Goal: Information Seeking & Learning: Compare options

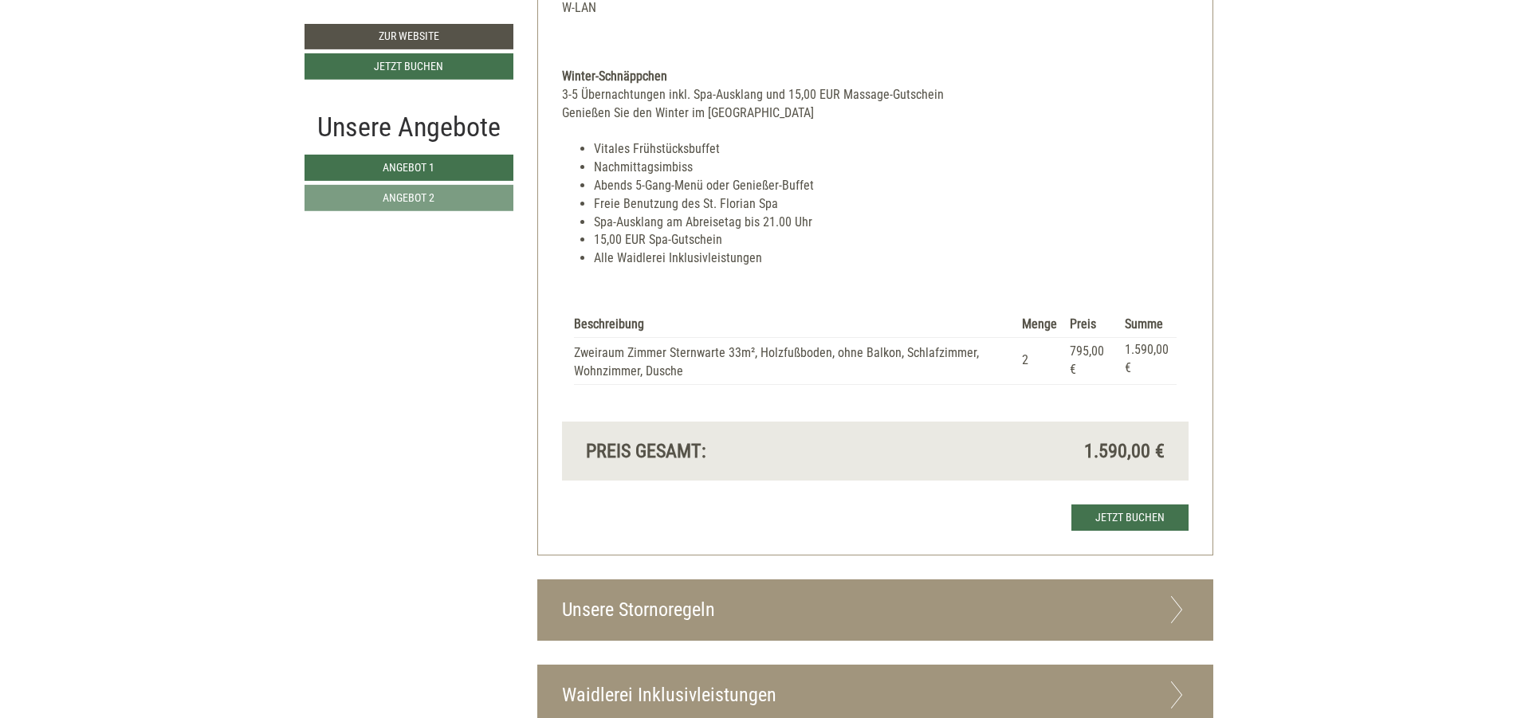
scroll to position [2774, 0]
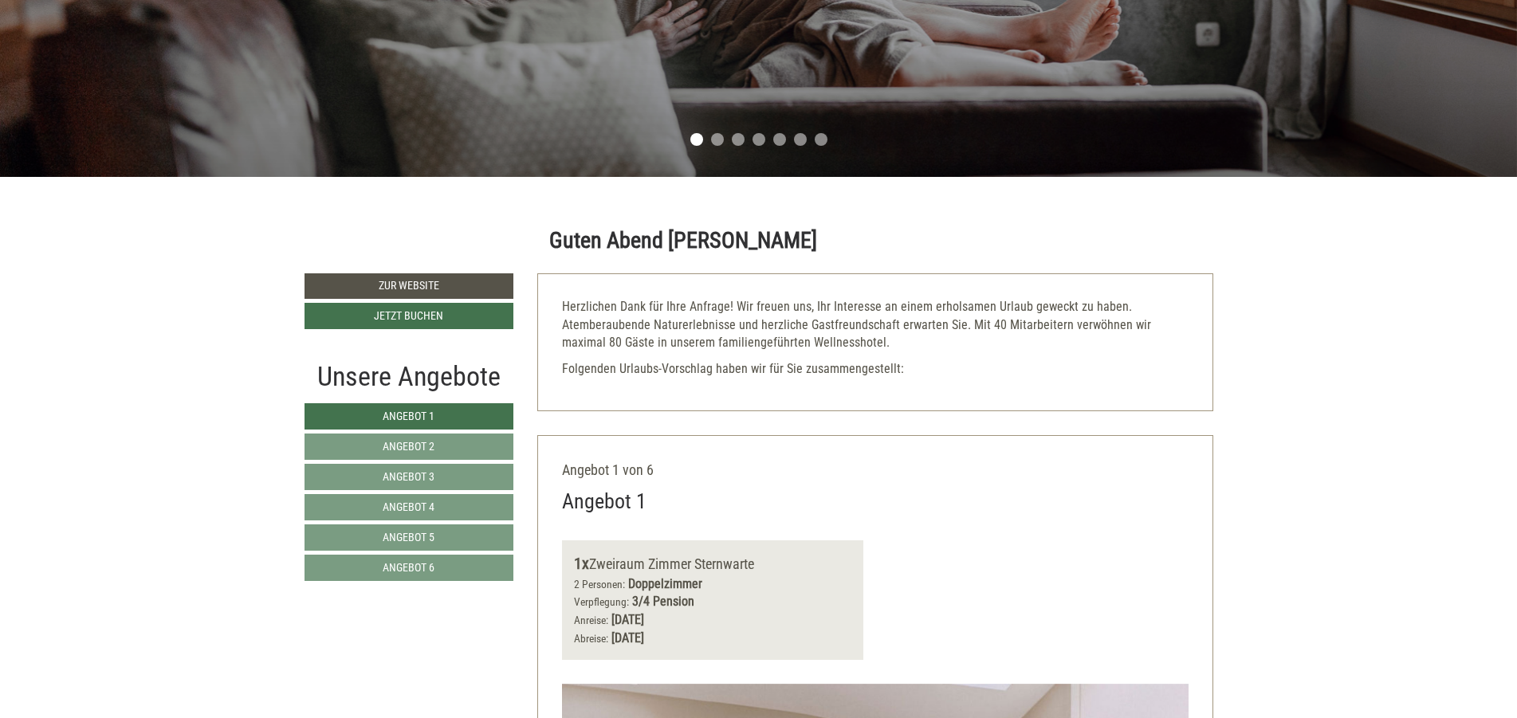
scroll to position [670, 0]
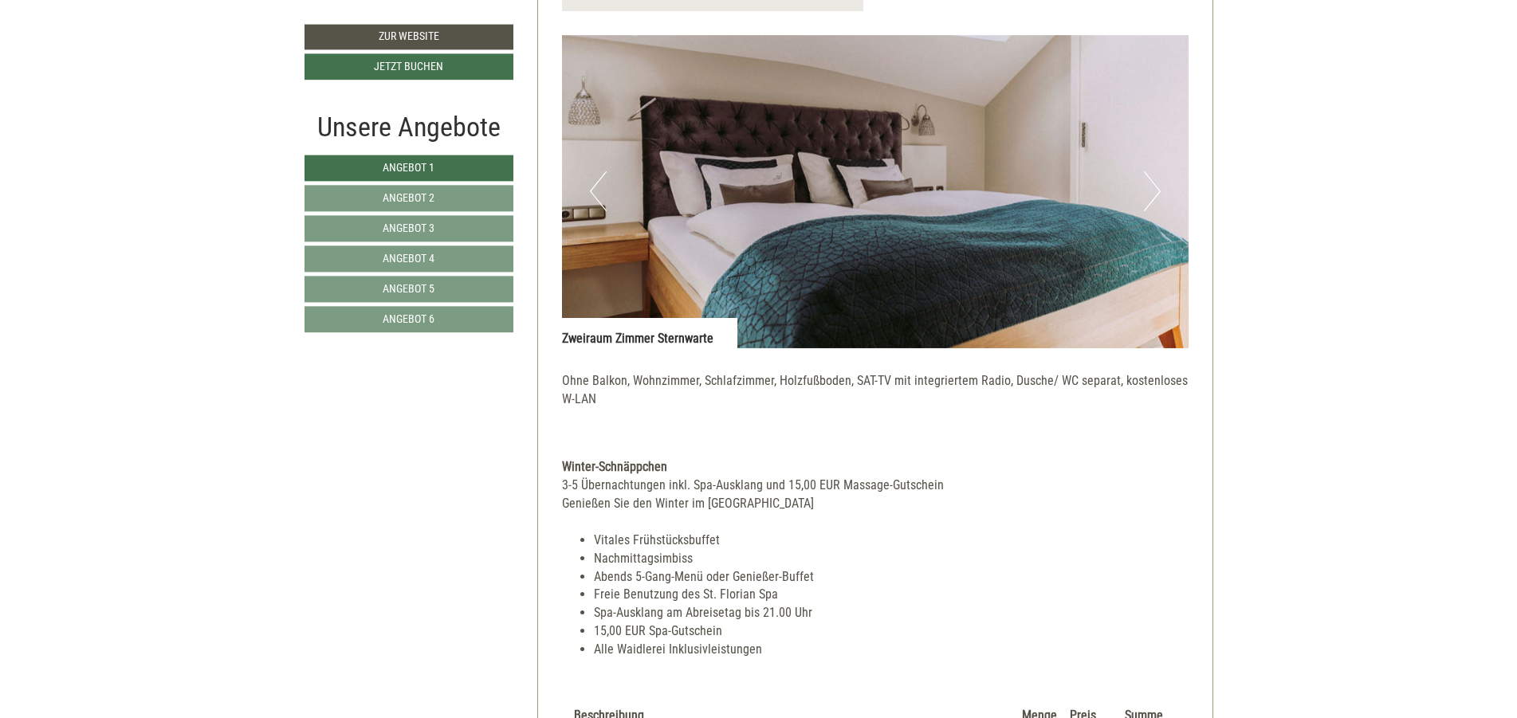
scroll to position [1339, 0]
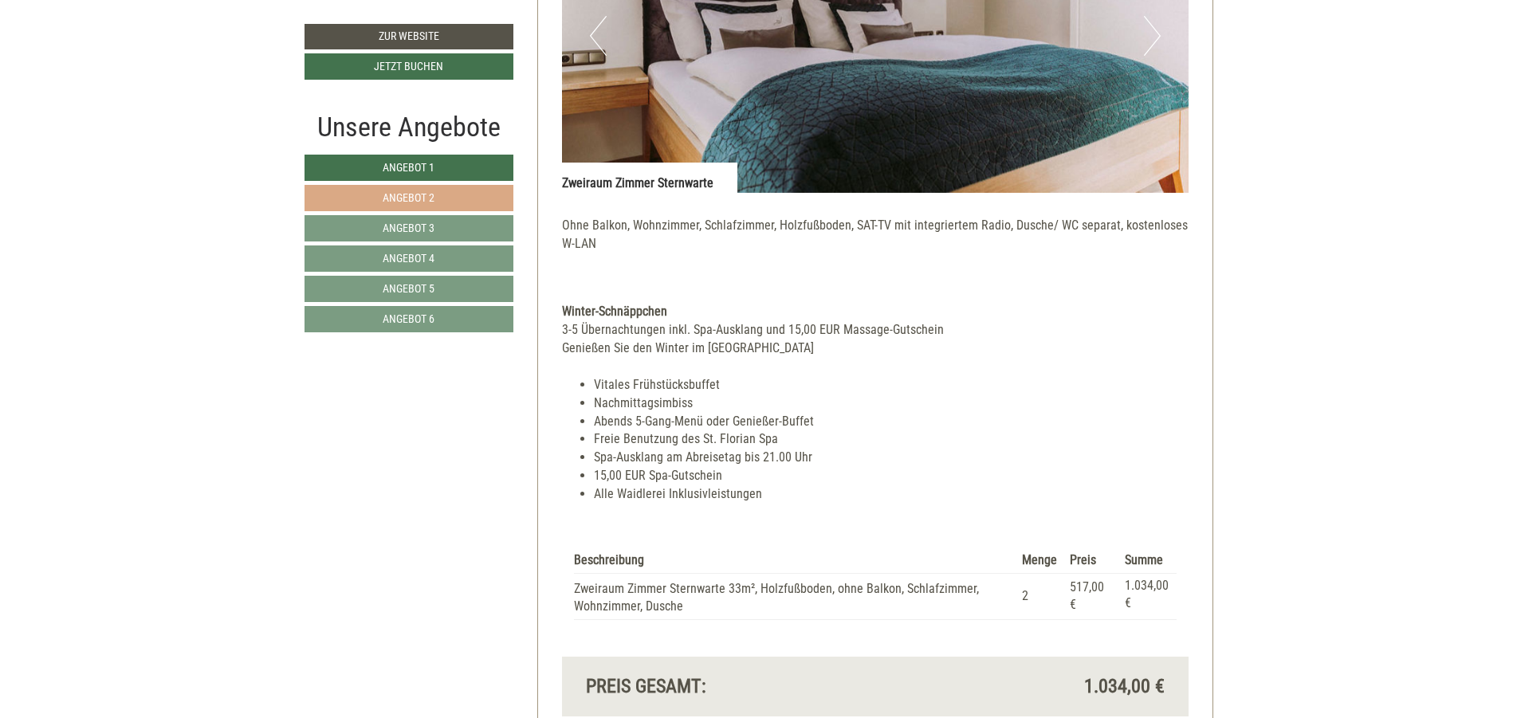
click at [464, 191] on link "Angebot 2" at bounding box center [408, 198] width 209 height 26
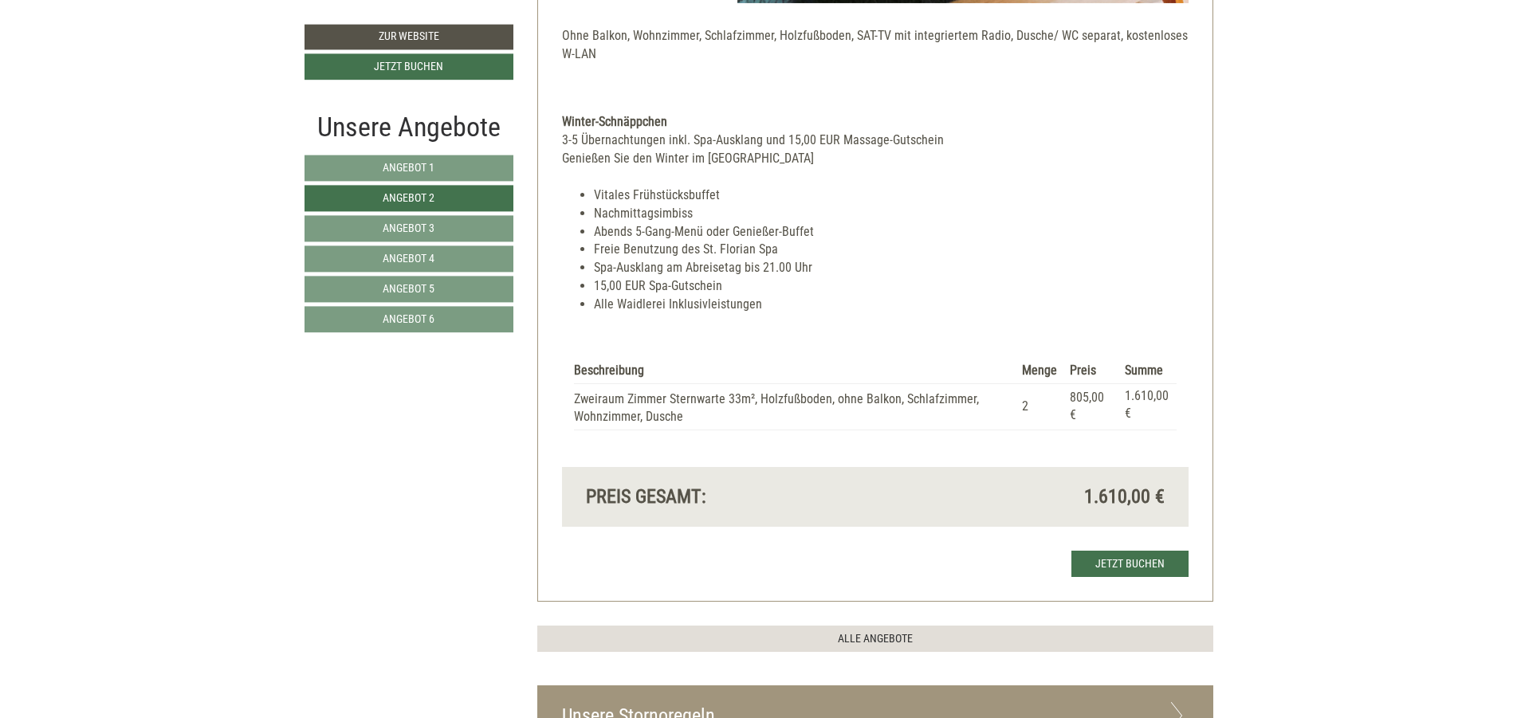
scroll to position [1544, 0]
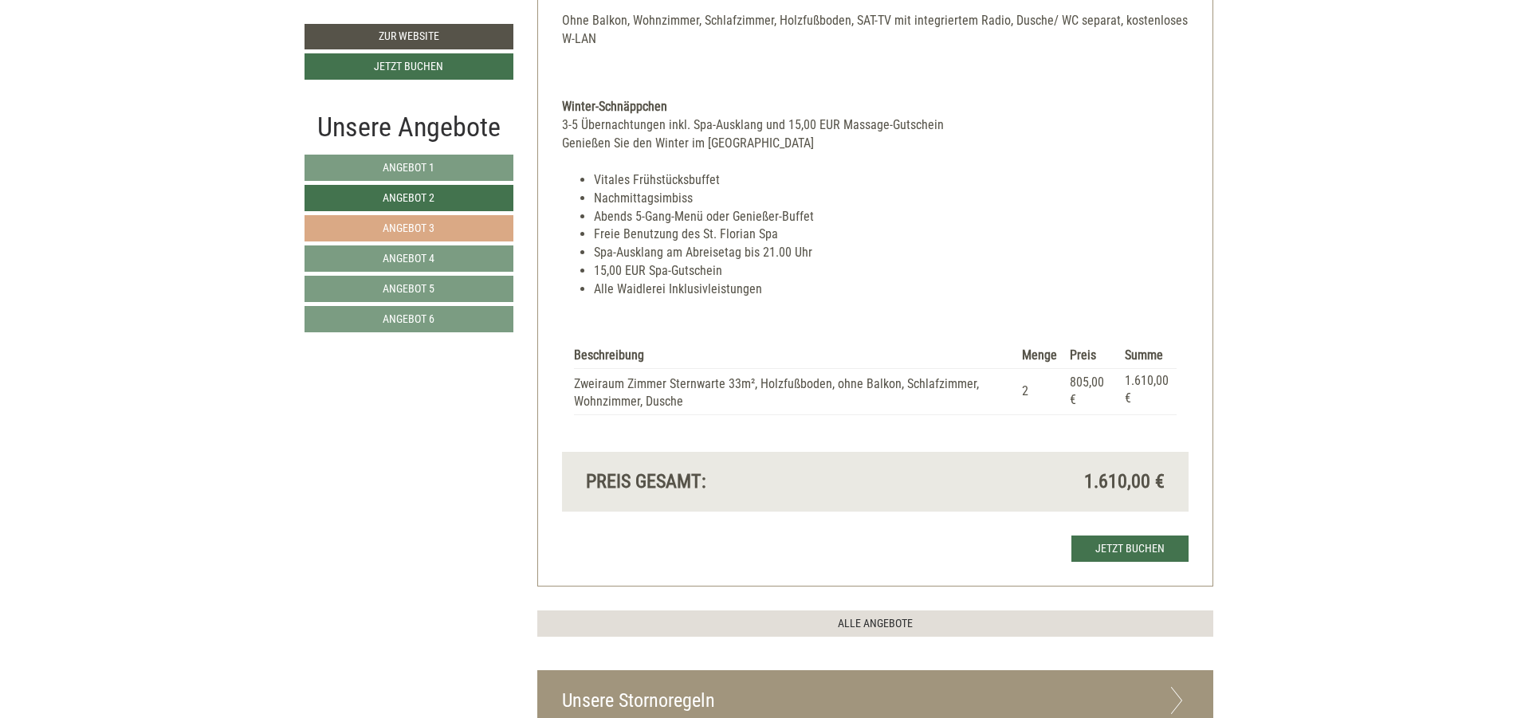
click at [430, 226] on span "Angebot 3" at bounding box center [409, 228] width 52 height 13
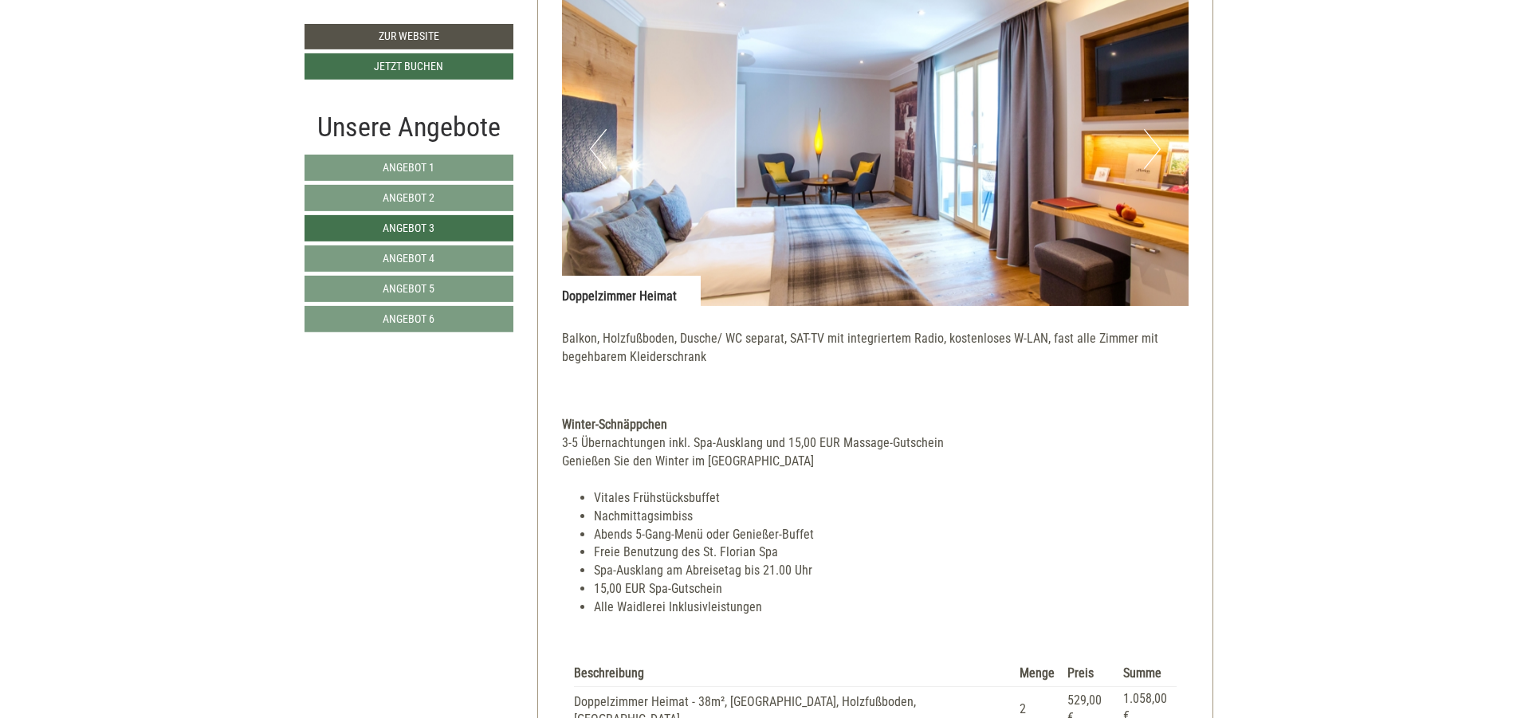
scroll to position [1448, 0]
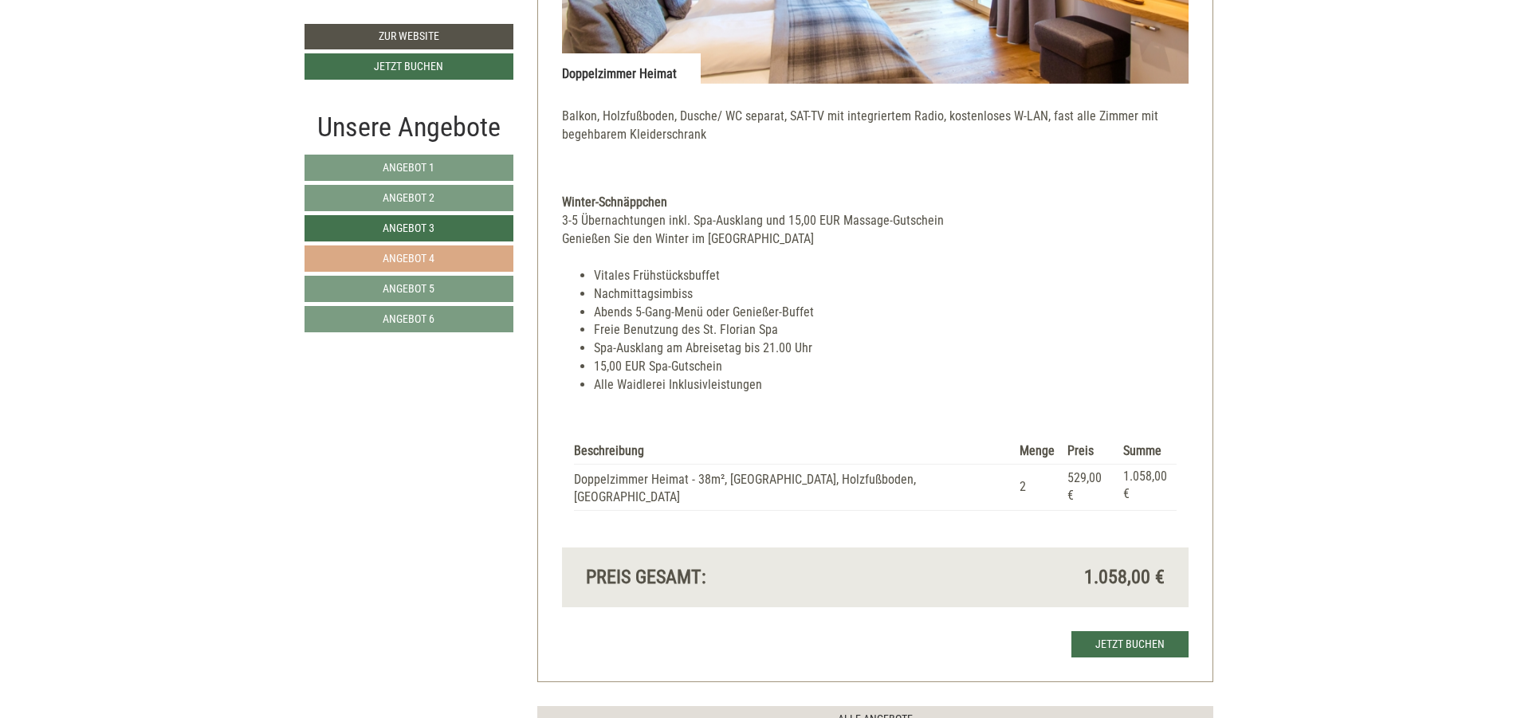
click at [402, 252] on span "Angebot 4" at bounding box center [409, 258] width 52 height 13
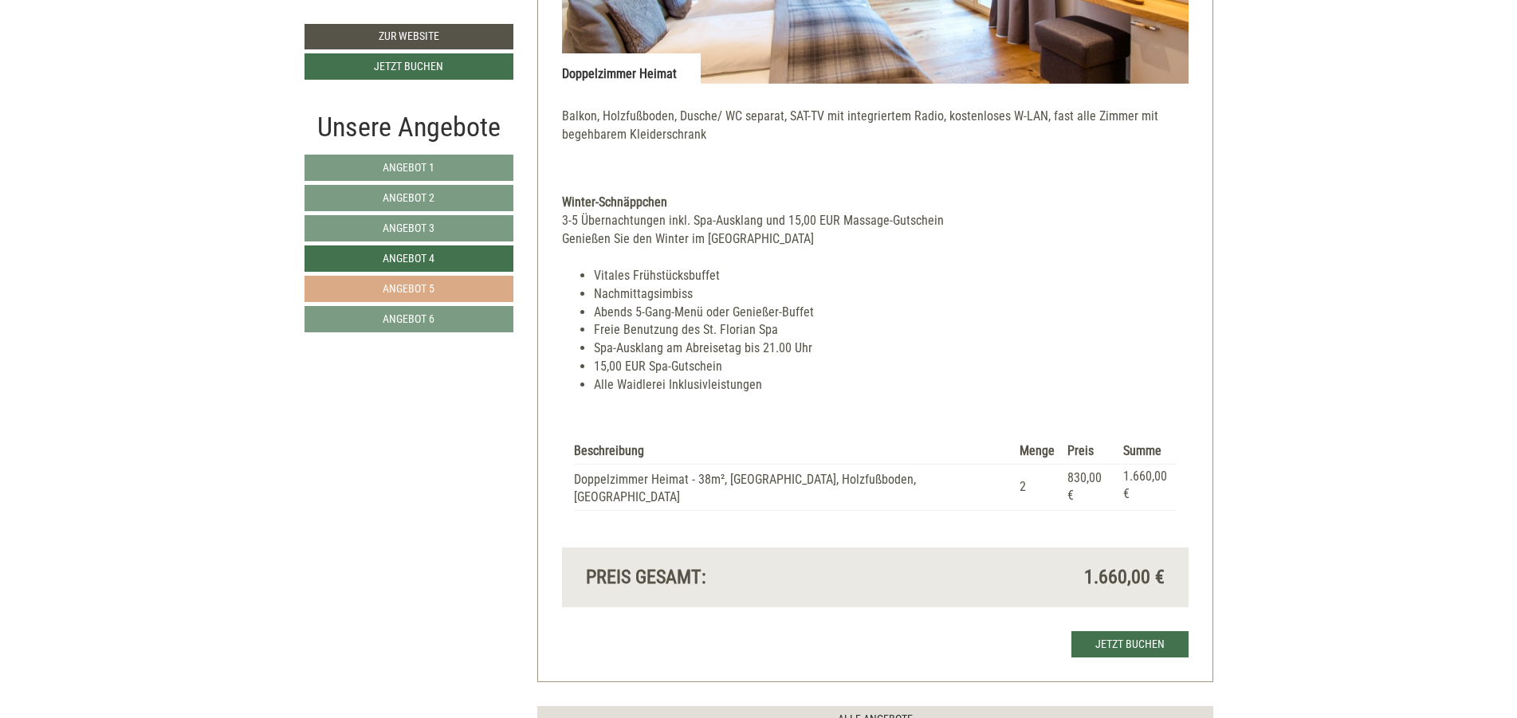
click at [402, 284] on span "Angebot 5" at bounding box center [409, 288] width 52 height 13
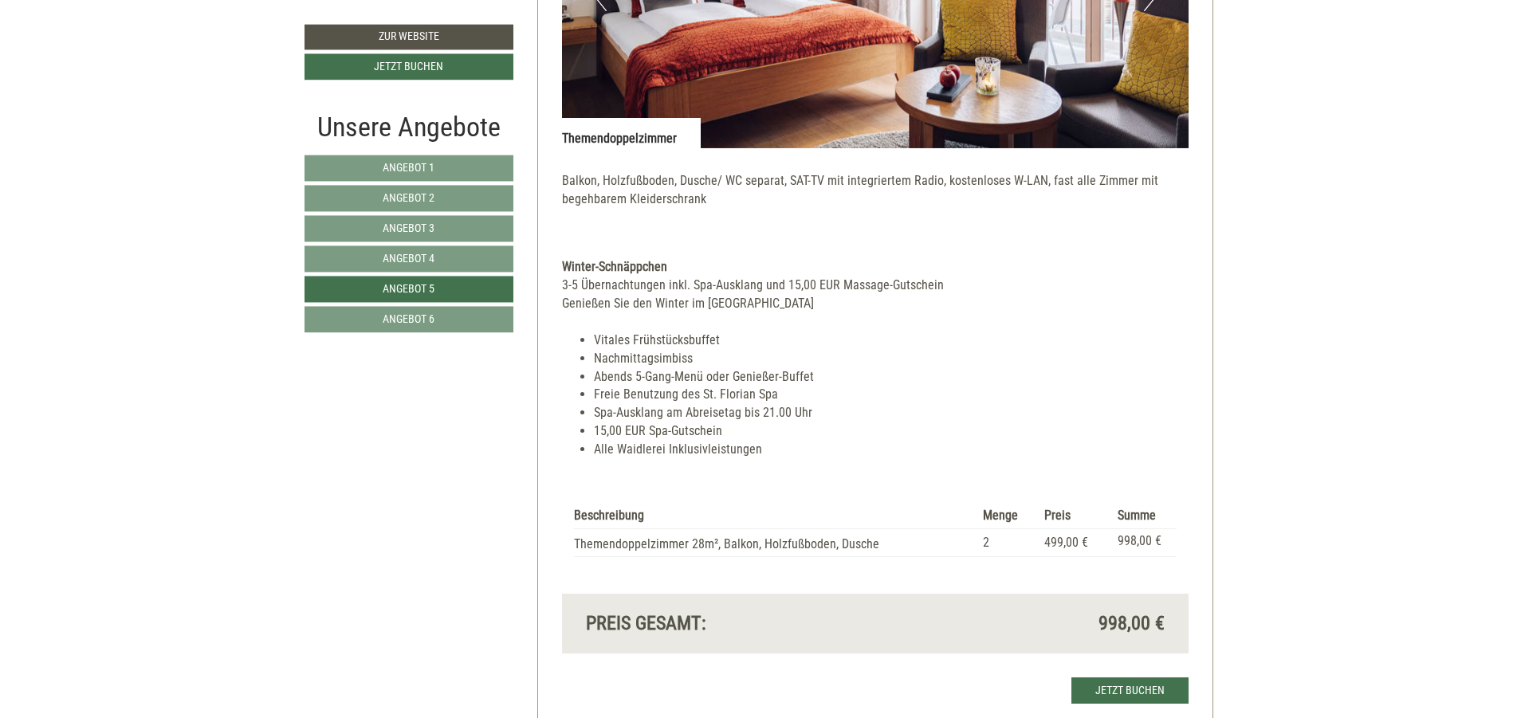
scroll to position [1544, 0]
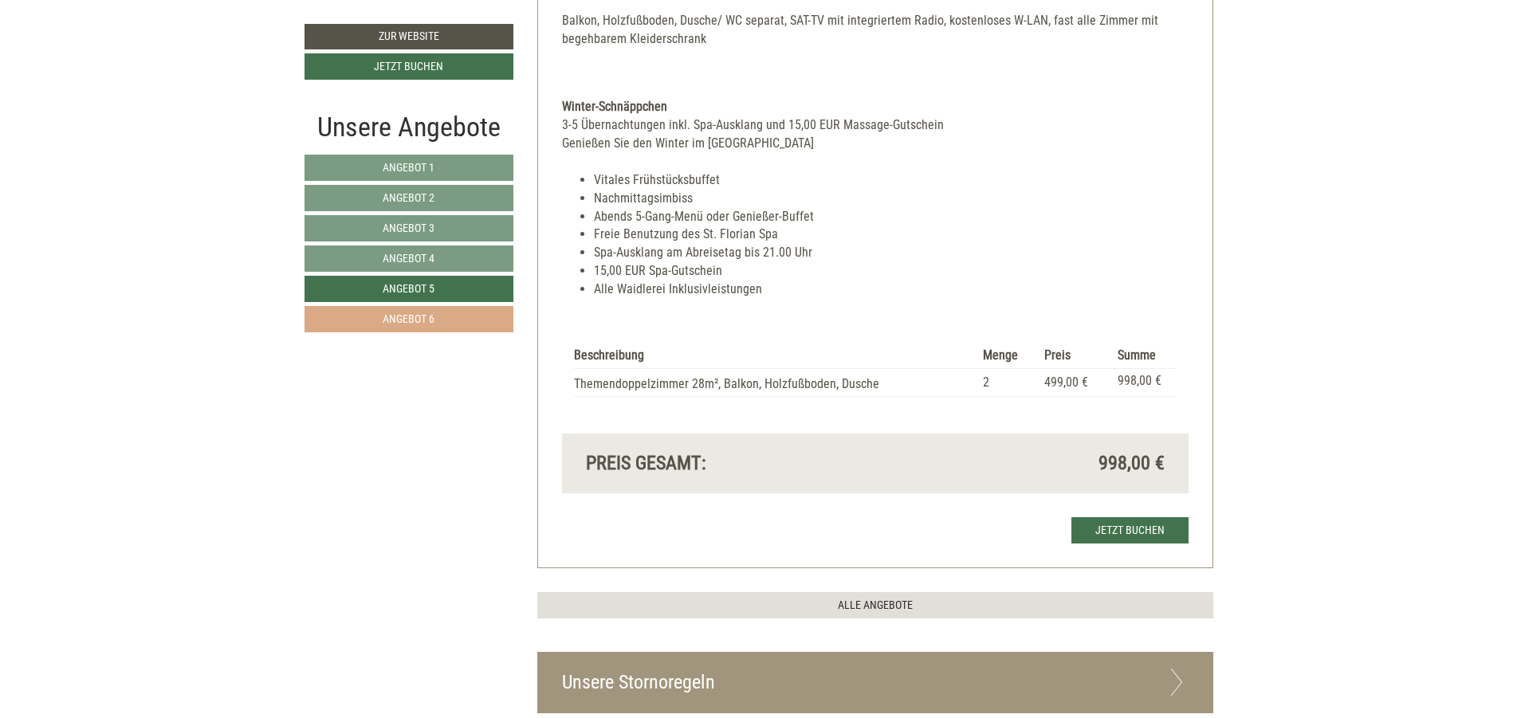
click at [438, 321] on link "Angebot 6" at bounding box center [408, 319] width 209 height 26
